Goal: Check status: Check status

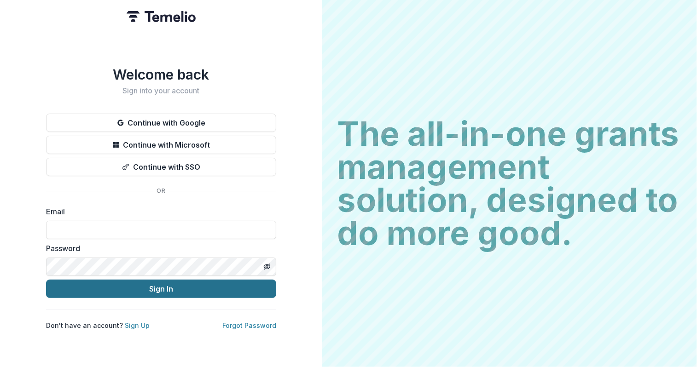
type input "**********"
click at [158, 283] on button "Sign In" at bounding box center [161, 289] width 230 height 18
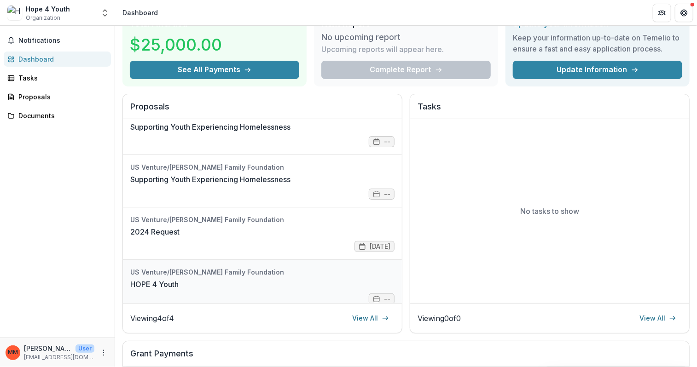
scroll to position [25, 0]
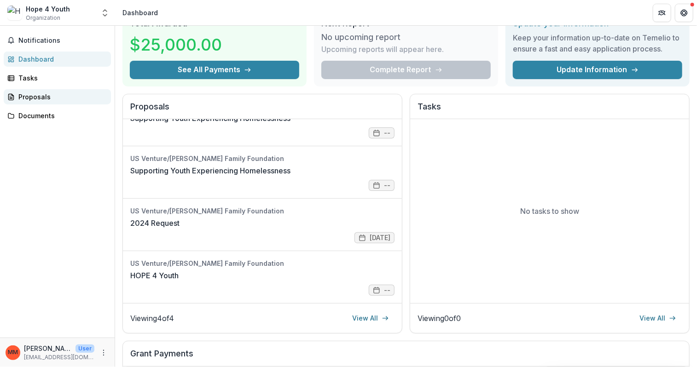
click at [32, 94] on div "Proposals" at bounding box center [60, 97] width 85 height 10
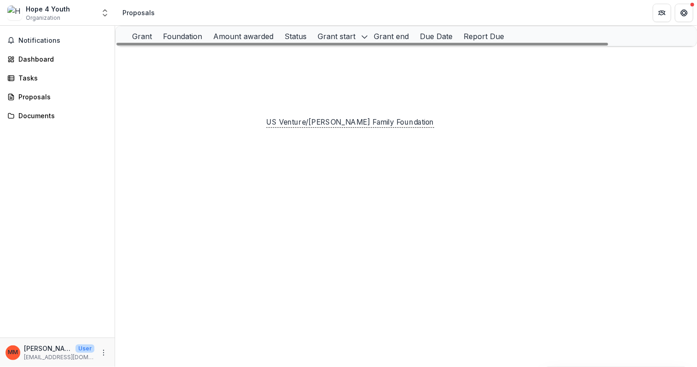
click at [295, 101] on p "US Venture/[PERSON_NAME] Family Foundation" at bounding box center [311, 96] width 104 height 10
click at [299, 126] on h2 "US Venture/[PERSON_NAME] Family Foundation" at bounding box center [318, 124] width 135 height 17
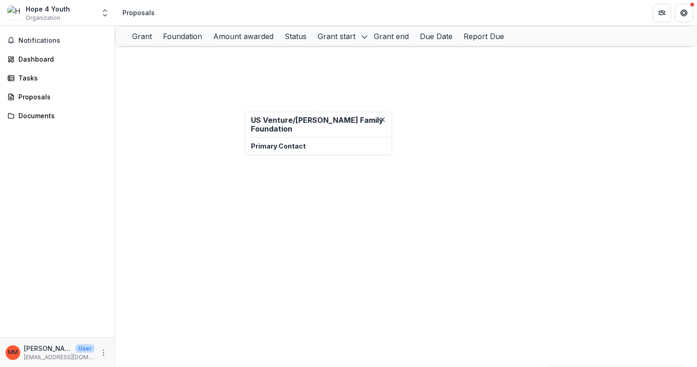
click at [291, 146] on p "Primary Contact" at bounding box center [318, 147] width 135 height 10
drag, startPoint x: 241, startPoint y: 262, endPoint x: 241, endPoint y: 244, distance: 17.9
click at [241, 259] on div "Grant Foundation Amount awarded Status Grant start Grant end Due Date Report Du…" at bounding box center [406, 196] width 582 height 341
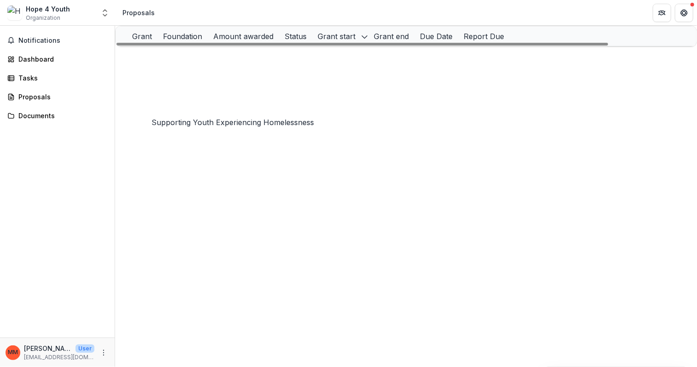
click at [202, 100] on link "Supporting Youth Experiencing Homelessness" at bounding box center [218, 96] width 149 height 8
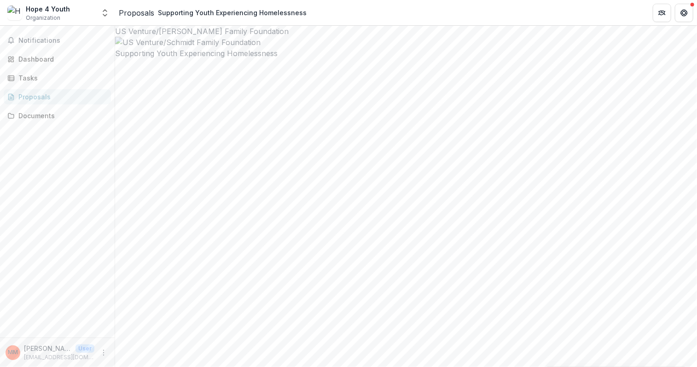
click at [328, 273] on div "US Venture/[PERSON_NAME] Family Foundation Supporting Youth Experiencing Homele…" at bounding box center [406, 196] width 582 height 341
click at [322, 291] on div "US Venture/[PERSON_NAME] Family Foundation Supporting Youth Experiencing Homele…" at bounding box center [406, 196] width 582 height 341
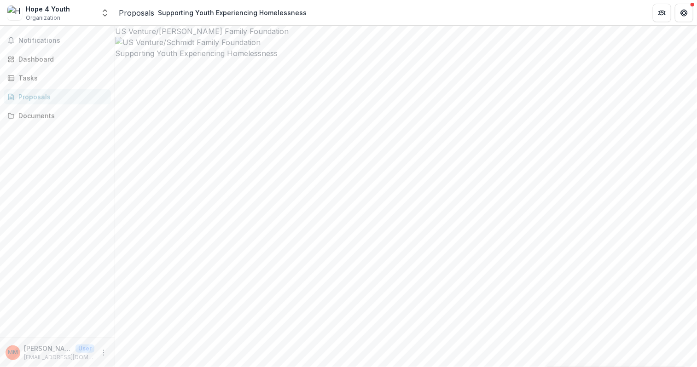
click at [305, 279] on div "US Venture/[PERSON_NAME] Family Foundation Supporting Youth Experiencing Homele…" at bounding box center [406, 196] width 582 height 341
click at [73, 218] on div "Notifications Dashboard Tasks Proposals Documents" at bounding box center [57, 182] width 115 height 312
